Goal: Task Accomplishment & Management: Complete application form

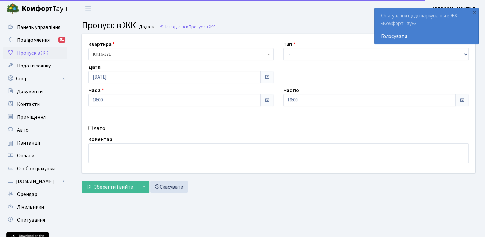
click at [89, 128] on input "Авто" at bounding box center [91, 128] width 4 height 4
checkbox input "true"
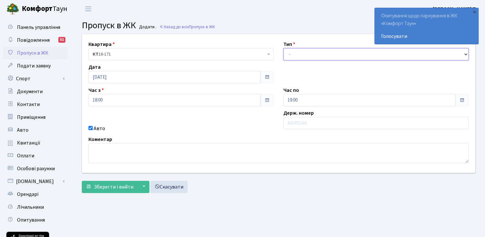
drag, startPoint x: 302, startPoint y: 55, endPoint x: 302, endPoint y: 61, distance: 5.8
click at [302, 55] on select "- Доставка Таксі Гості Сервіс" at bounding box center [375, 54] width 185 height 12
select select "3"
click at [283, 48] on select "- Доставка Таксі Гості Сервіс" at bounding box center [375, 54] width 185 height 12
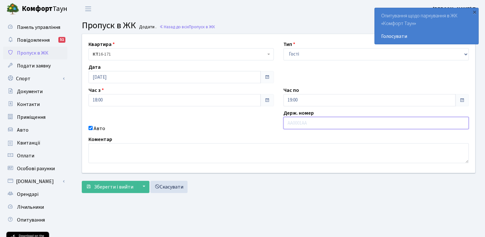
click at [298, 123] on input "text" at bounding box center [375, 123] width 185 height 12
type input "ВС7598ЕВ"
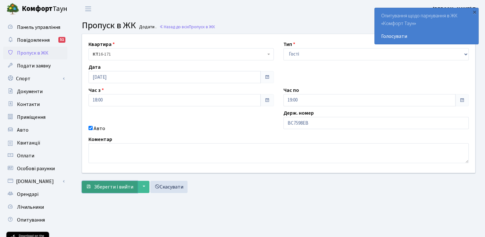
click at [112, 183] on span "Зберегти і вийти" at bounding box center [113, 186] width 39 height 7
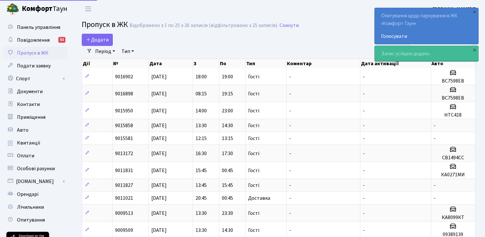
select select "25"
